Goal: Information Seeking & Learning: Learn about a topic

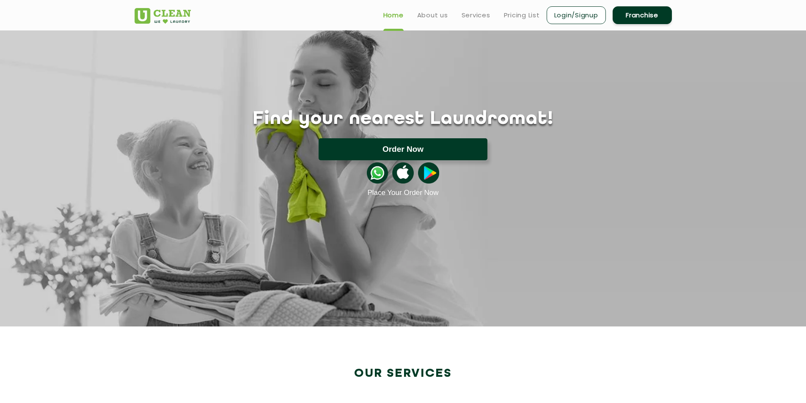
click at [398, 146] on button "Order Now" at bounding box center [403, 149] width 169 height 22
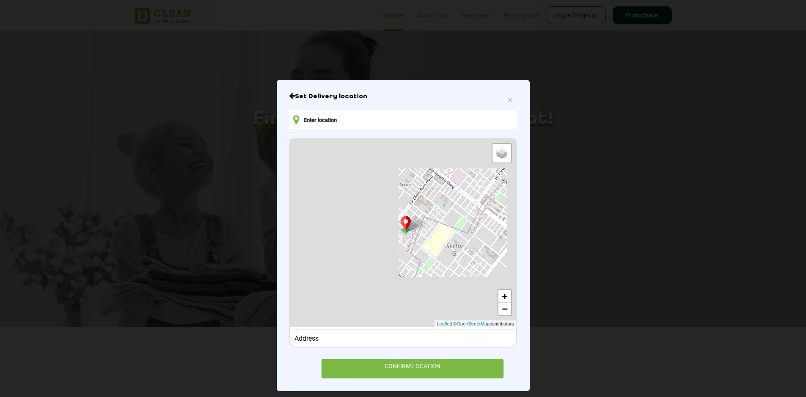
click at [331, 120] on input "text" at bounding box center [403, 119] width 228 height 19
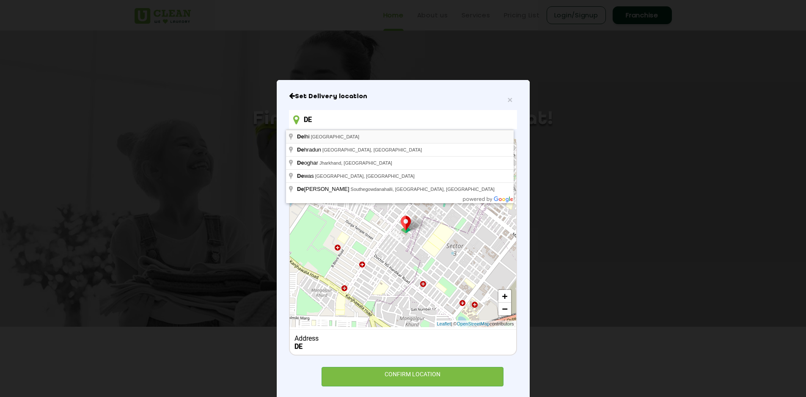
type input "DE"
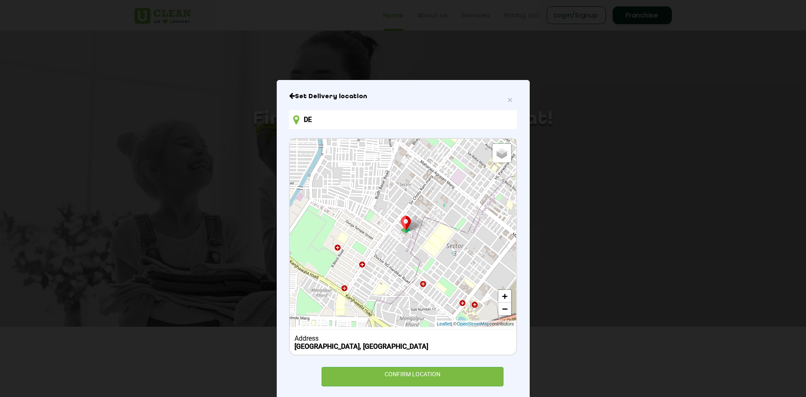
click at [419, 376] on div "CONFIRM LOCATION" at bounding box center [413, 376] width 182 height 19
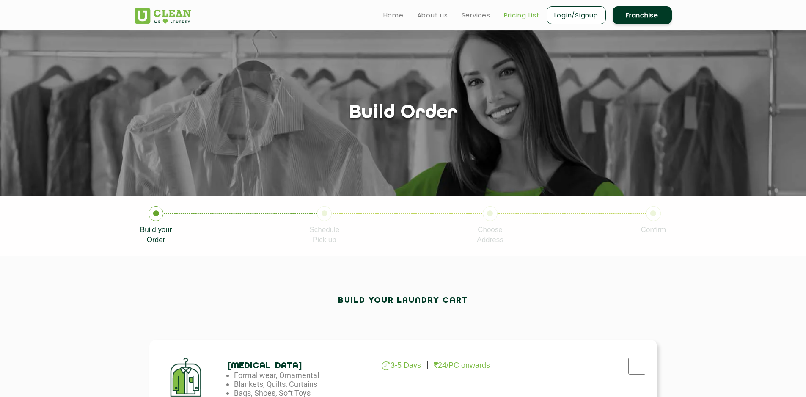
click at [516, 17] on link "Pricing List" at bounding box center [522, 15] width 36 height 10
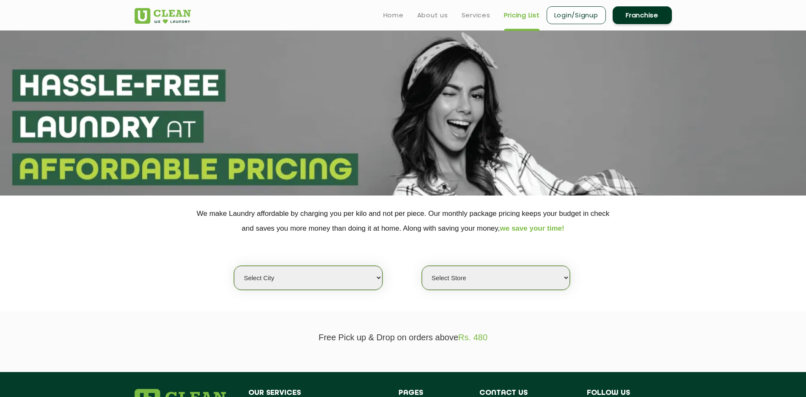
click at [313, 284] on select "Select city [GEOGRAPHIC_DATA] [GEOGRAPHIC_DATA] [GEOGRAPHIC_DATA] [GEOGRAPHIC_D…" at bounding box center [308, 278] width 148 height 24
select select "29"
click at [234, 266] on select "Select city [GEOGRAPHIC_DATA] [GEOGRAPHIC_DATA] [GEOGRAPHIC_DATA] [GEOGRAPHIC_D…" at bounding box center [308, 278] width 148 height 24
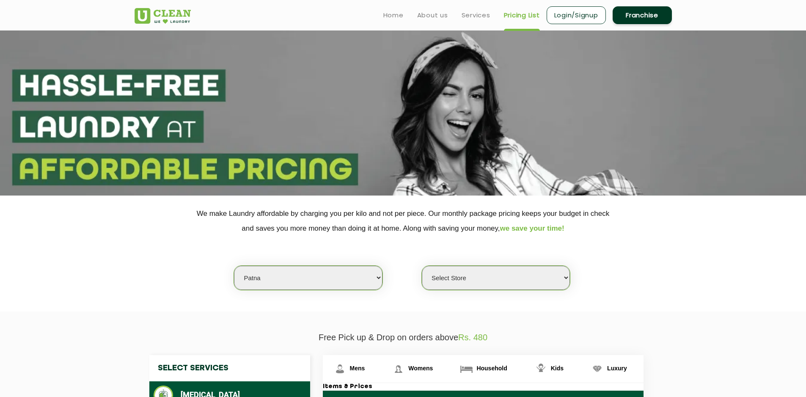
click at [470, 279] on select "Select Store UClean Jagdeopath Patna" at bounding box center [496, 278] width 148 height 24
select select "325"
click at [422, 266] on select "Select Store UClean Jagdeopath Patna" at bounding box center [496, 278] width 148 height 24
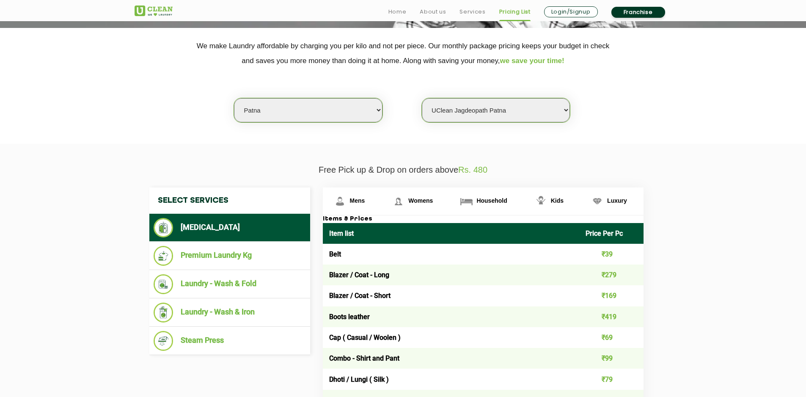
scroll to position [169, 0]
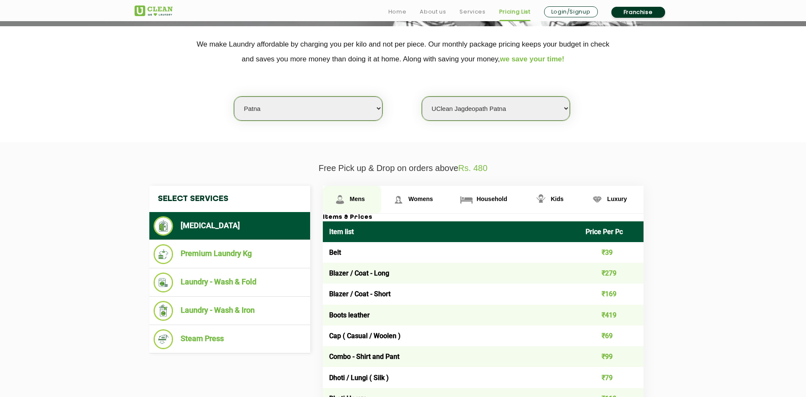
click at [361, 194] on link "Mens" at bounding box center [352, 200] width 59 height 28
click at [415, 202] on span "Womens" at bounding box center [420, 198] width 25 height 7
click at [363, 197] on span "Mens" at bounding box center [357, 198] width 15 height 7
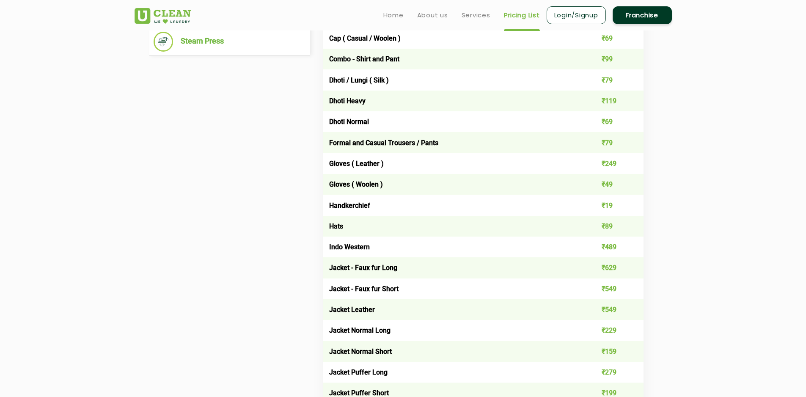
scroll to position [339, 0]
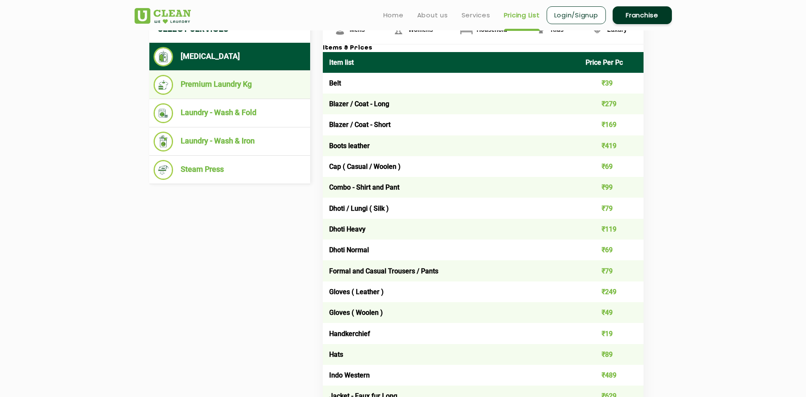
click at [229, 84] on li "Premium Laundry Kg" at bounding box center [230, 85] width 152 height 20
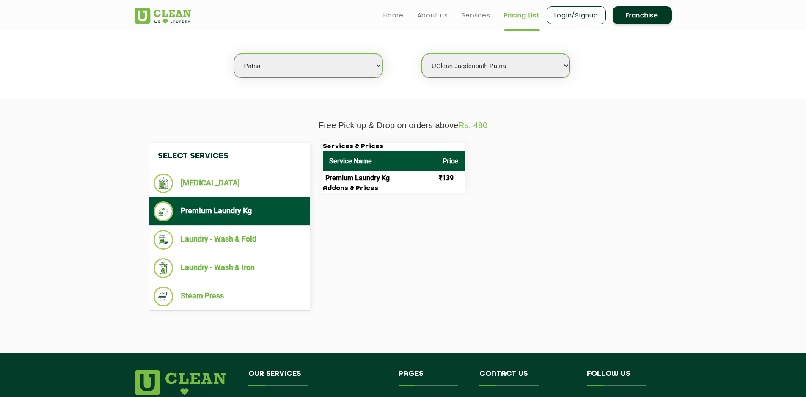
scroll to position [212, 0]
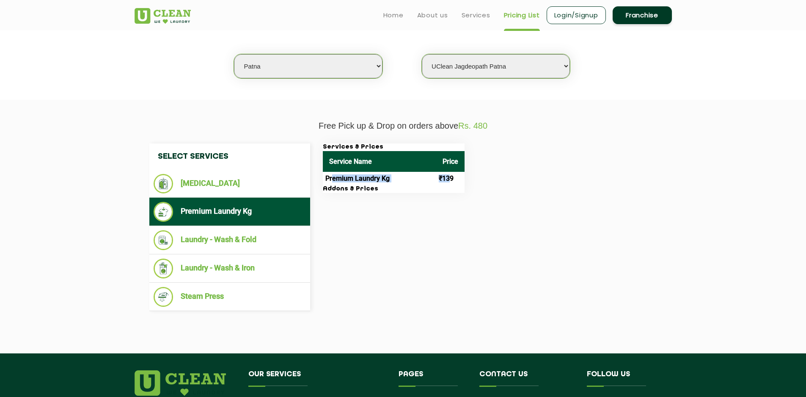
drag, startPoint x: 333, startPoint y: 179, endPoint x: 448, endPoint y: 175, distance: 115.6
click at [448, 175] on tr "Premium Laundry Kg ₹139" at bounding box center [394, 179] width 142 height 14
click at [339, 124] on p "Free Pick up & Drop on orders above Rs. 480" at bounding box center [403, 126] width 537 height 10
click at [561, 178] on div "Services & Prices Service Name Price Premium Laundry Kg ₹139 Addons & Prices" at bounding box center [490, 168] width 347 height 50
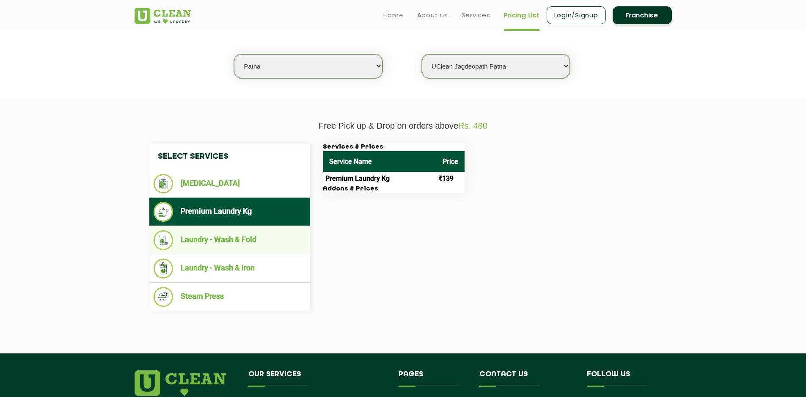
click at [249, 246] on li "Laundry - Wash & Fold" at bounding box center [230, 240] width 152 height 20
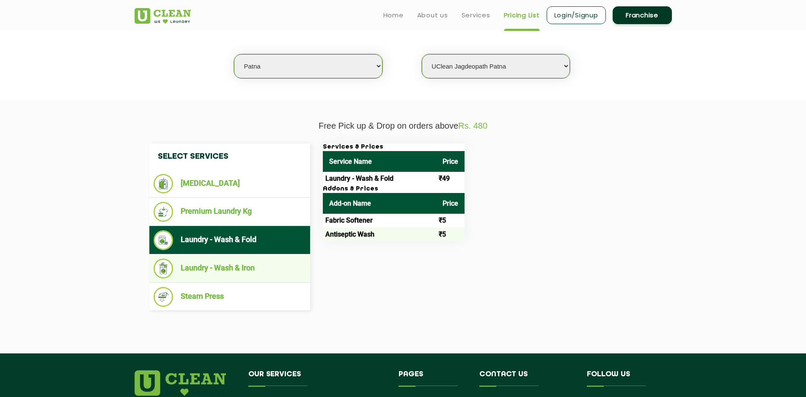
click at [221, 271] on li "Laundry - Wash & Iron" at bounding box center [230, 269] width 152 height 20
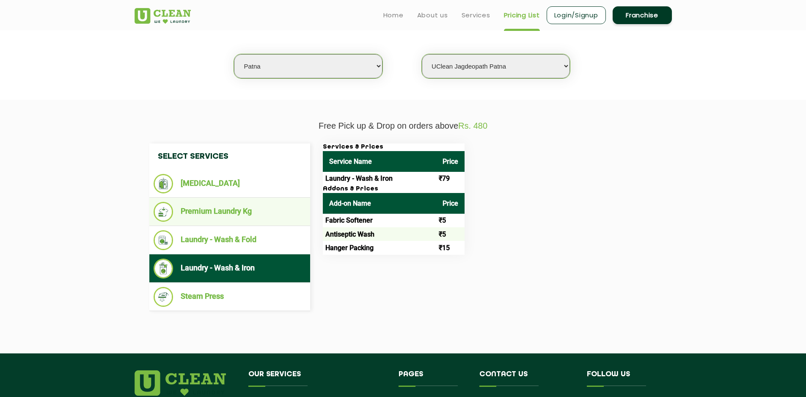
click at [237, 213] on li "Premium Laundry Kg" at bounding box center [230, 212] width 152 height 20
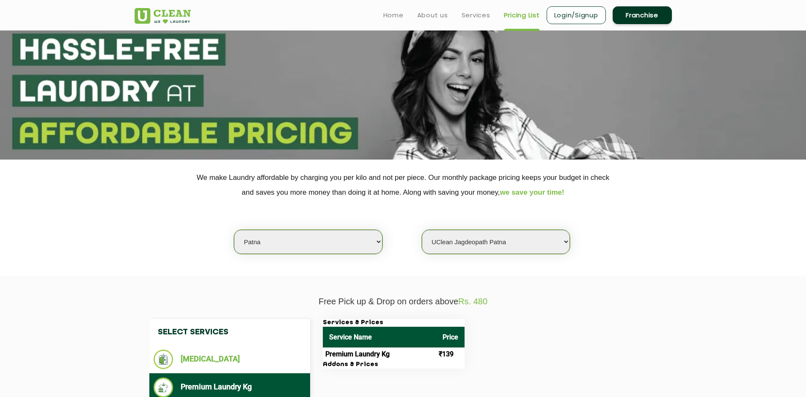
scroll to position [0, 0]
